Goal: Information Seeking & Learning: Learn about a topic

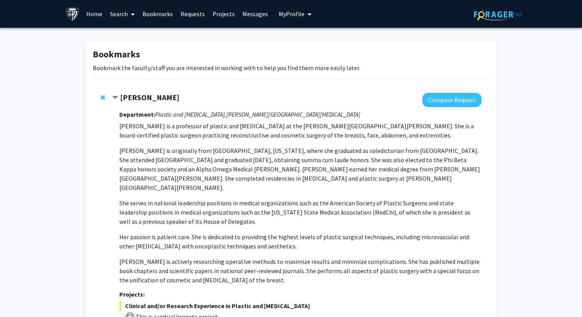
scroll to position [2595, 0]
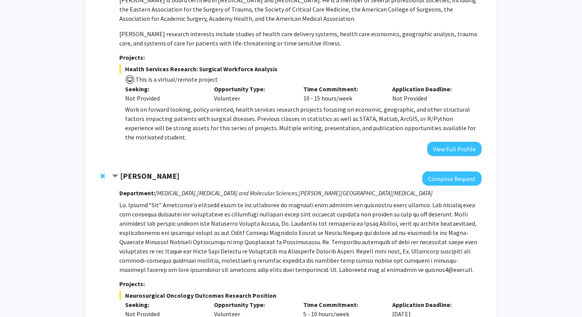
scroll to position [2442, 0]
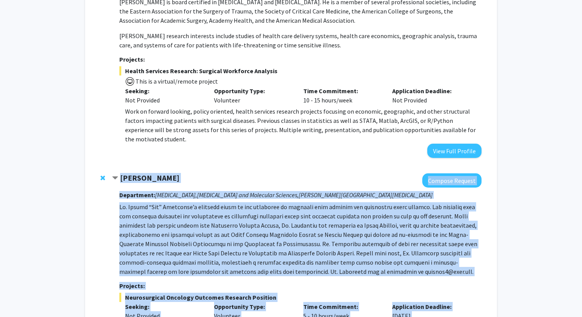
drag, startPoint x: 242, startPoint y: 255, endPoint x: 121, endPoint y: 75, distance: 216.4
copy div "Lor Ipsumdolo Sitamet Consect Adipiscing: Elitseddoeiu, Temporinc Utlabore etd …"
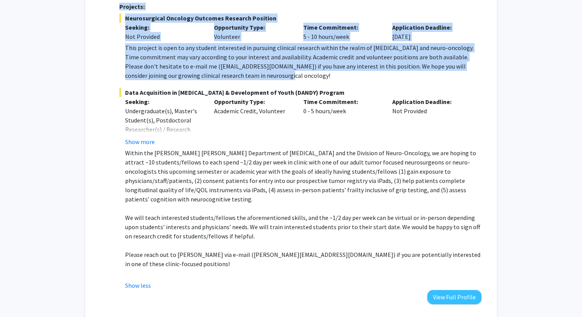
scroll to position [2731, 0]
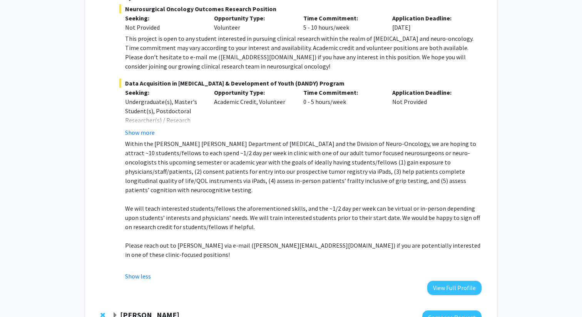
click at [133, 310] on div at bounding box center [297, 317] width 370 height 14
click at [134, 310] on strong "[PERSON_NAME]" at bounding box center [149, 315] width 59 height 10
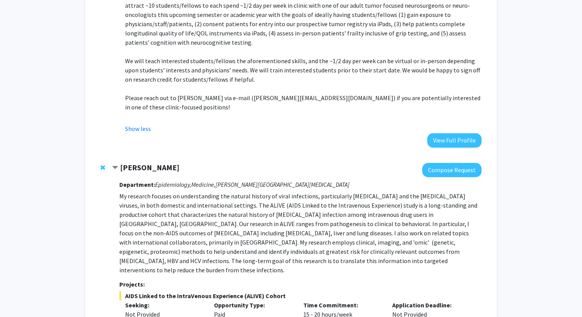
scroll to position [2883, 0]
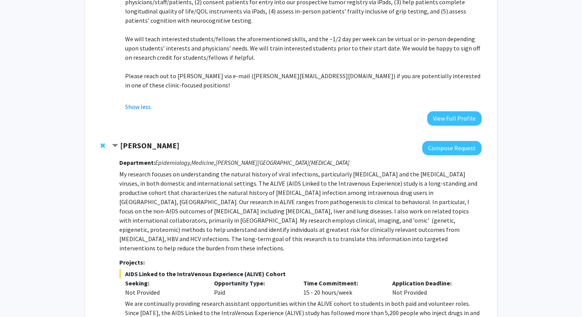
scroll to position [2901, 0]
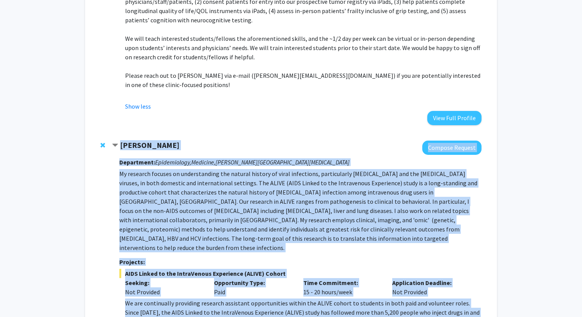
drag, startPoint x: 210, startPoint y: 257, endPoint x: 119, endPoint y: 27, distance: 247.1
click at [119, 141] on div "[PERSON_NAME] Compose Request Department: Epidemiology, Medicine, [PERSON_NAME]…" at bounding box center [297, 284] width 370 height 286
copy div "Loremip Dolo Sitamet Consect Adipiscing: Elitseddoeiu, Temporin, Utlabo Etdolo …"
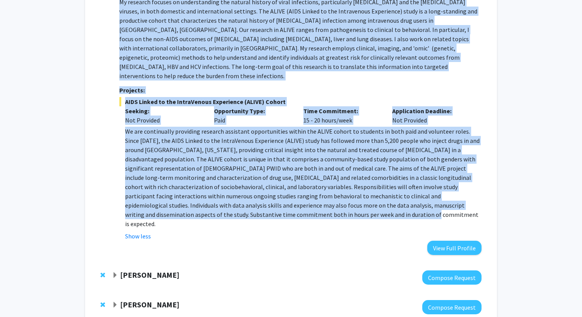
scroll to position [3073, 0]
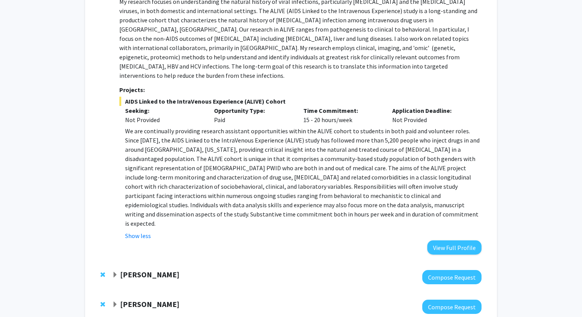
click at [158, 270] on strong "[PERSON_NAME]" at bounding box center [149, 275] width 59 height 10
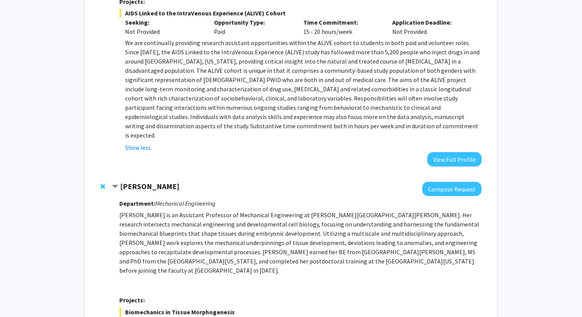
scroll to position [3162, 0]
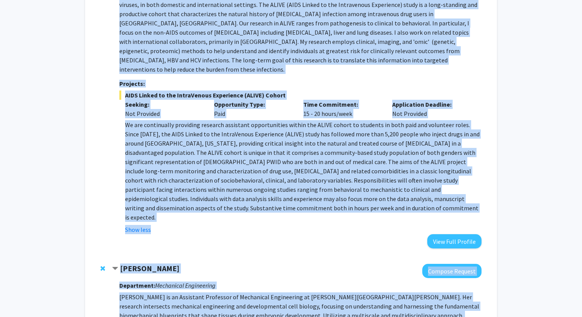
scroll to position [2955, 0]
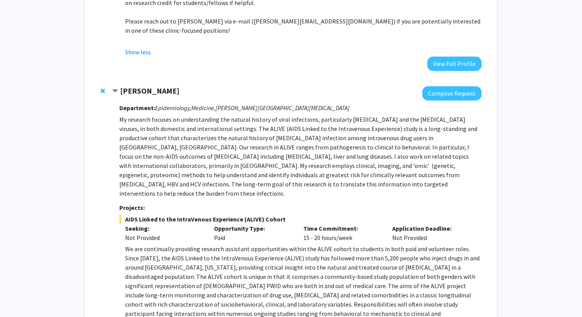
drag, startPoint x: 257, startPoint y: 278, endPoint x: 121, endPoint y: 252, distance: 138.5
copy div "Loremi Dolo Sitamet Consect Adipiscing: Elitseddoe Temporincid Utlabo Etdo ma a…"
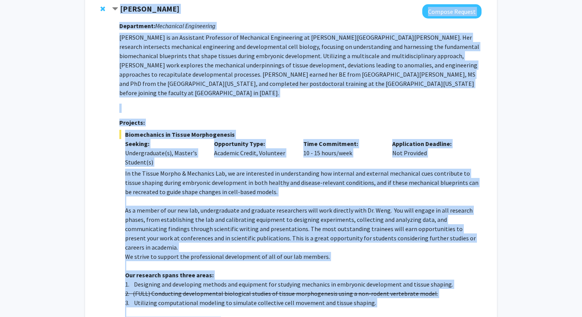
scroll to position [3340, 0]
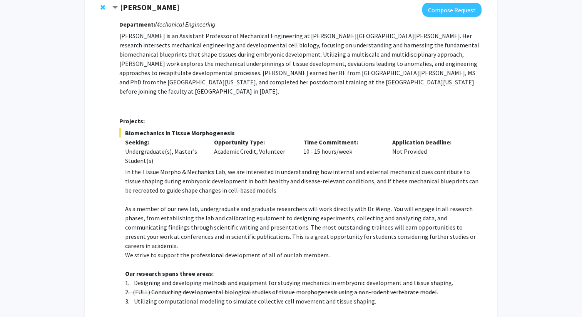
drag, startPoint x: 341, startPoint y: 254, endPoint x: 352, endPoint y: 247, distance: 12.5
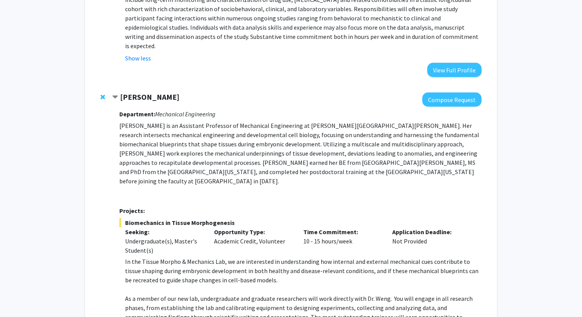
scroll to position [3195, 0]
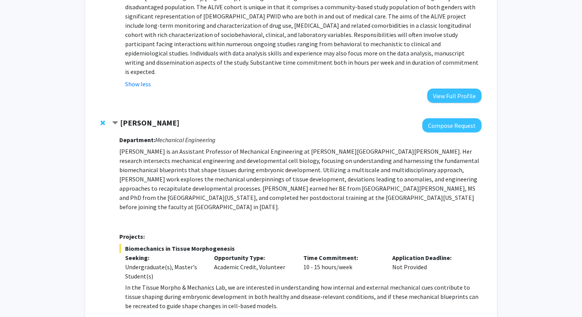
scroll to position [3225, 0]
drag, startPoint x: 270, startPoint y: 254, endPoint x: 303, endPoint y: 254, distance: 33.1
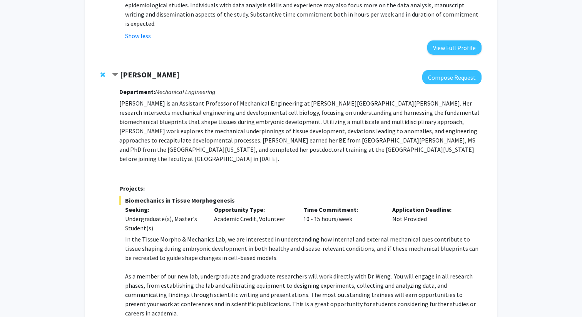
scroll to position [3274, 0]
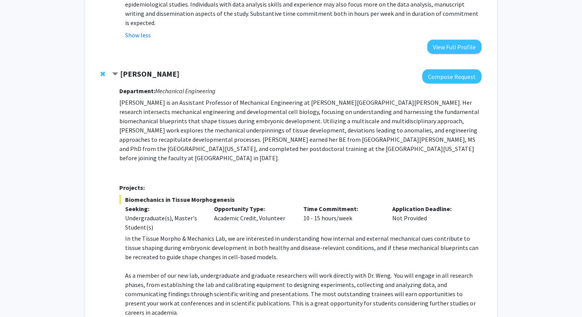
drag, startPoint x: 128, startPoint y: 199, endPoint x: 356, endPoint y: 207, distance: 227.8
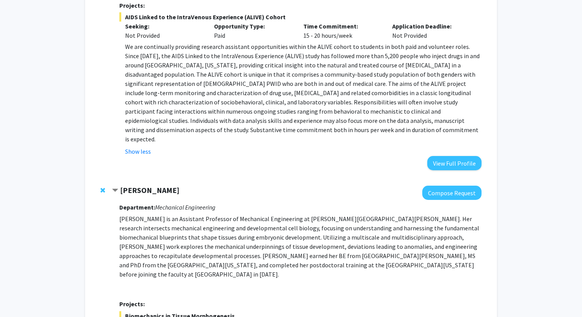
scroll to position [3145, 0]
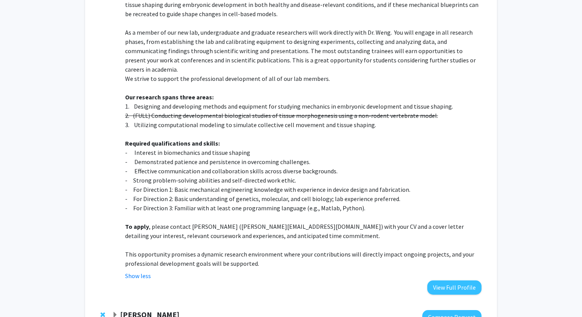
click at [148, 310] on strong "[PERSON_NAME]" at bounding box center [149, 315] width 59 height 10
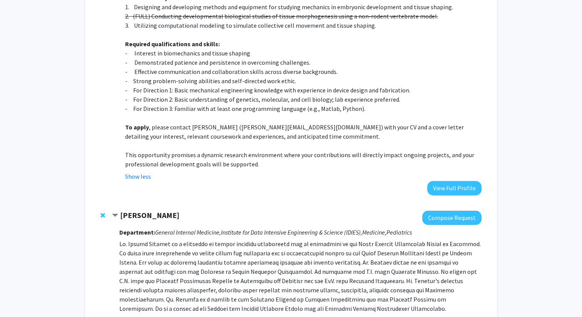
scroll to position [3618, 0]
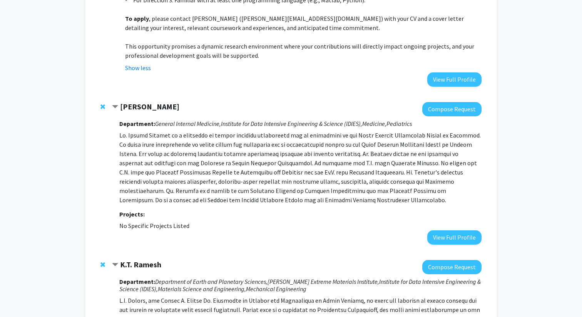
scroll to position [3695, 0]
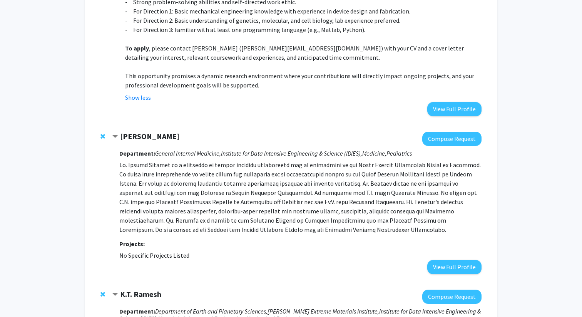
click at [133, 289] on strong "K.T. Ramesh" at bounding box center [140, 294] width 41 height 10
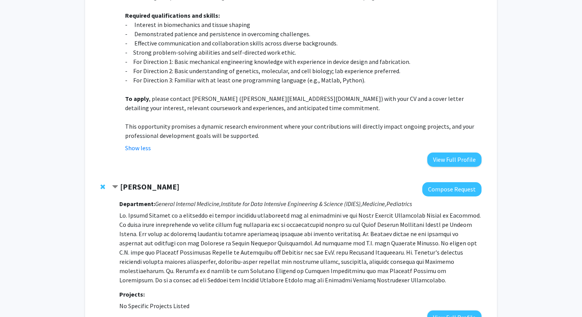
scroll to position [3635, 0]
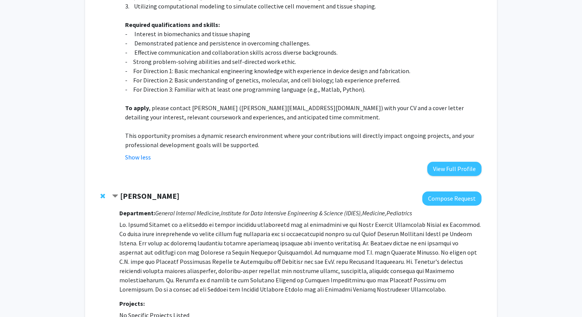
drag, startPoint x: 197, startPoint y: 166, endPoint x: 98, endPoint y: 47, distance: 154.2
click at [98, 184] on div "[PERSON_NAME] Compose Request Department: General Internal Medicine, Institute …" at bounding box center [291, 263] width 397 height 158
copy div "[PERSON_NAME] Compose Request Department: General Internal Medicine, Institute …"
